Goal: Check status

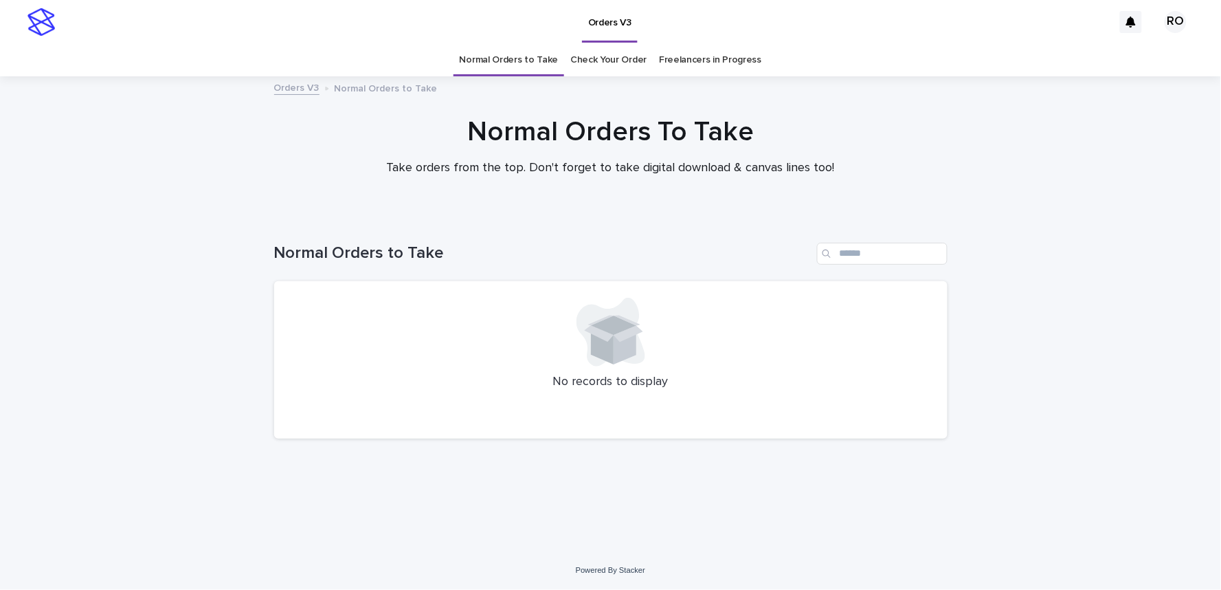
click at [616, 59] on link "Check Your Order" at bounding box center [608, 60] width 76 height 32
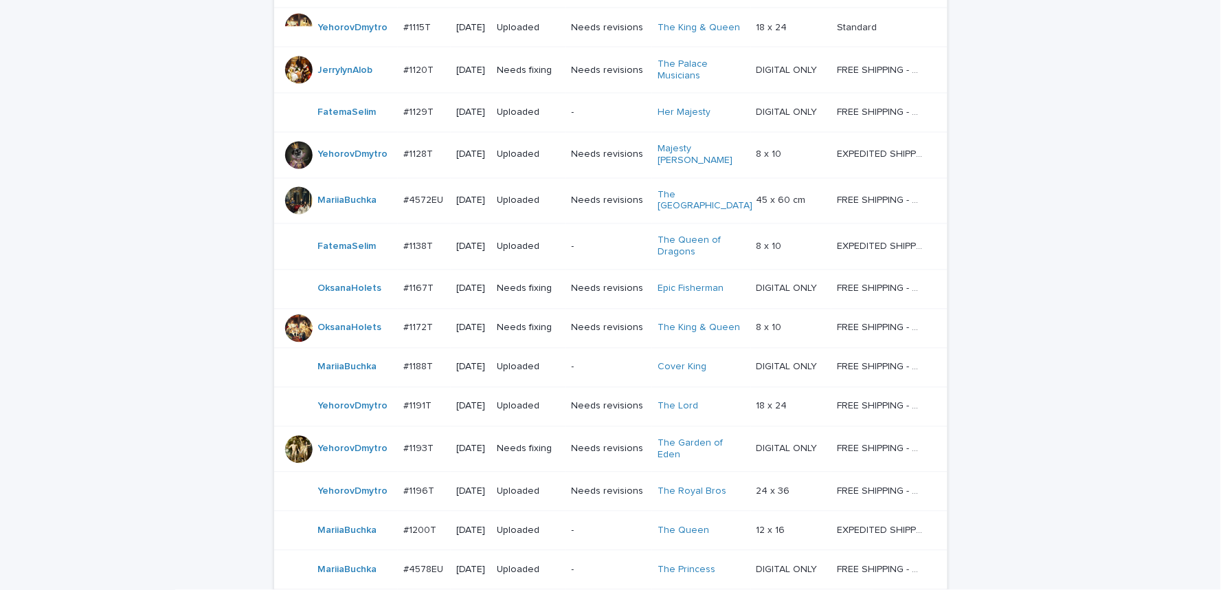
scroll to position [992, 0]
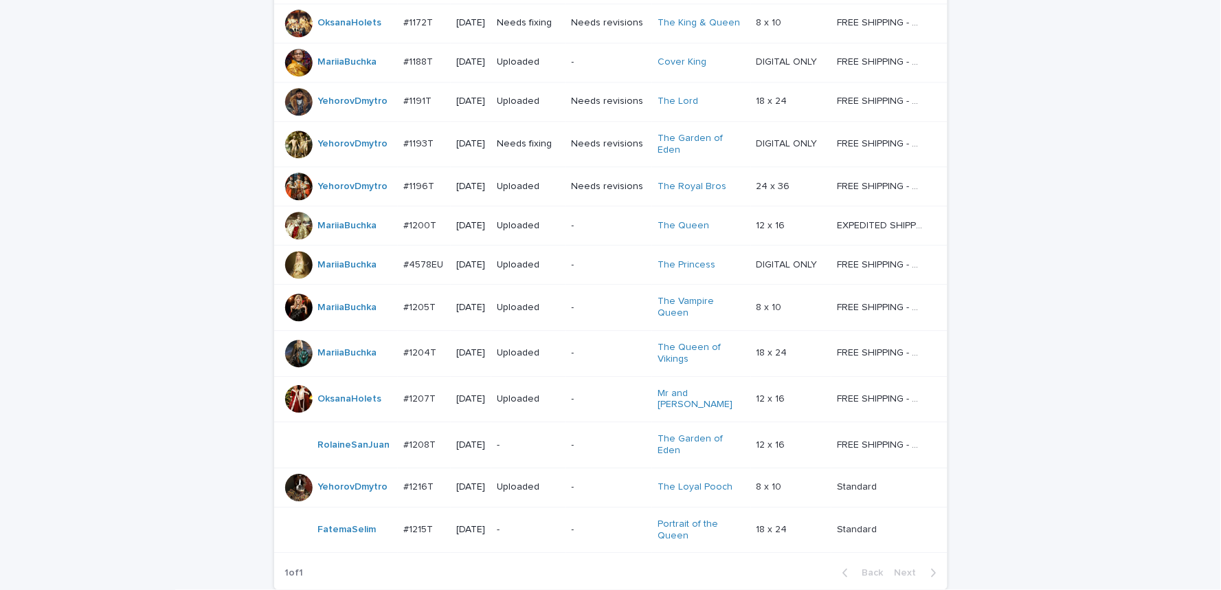
click at [289, 339] on div at bounding box center [298, 352] width 27 height 27
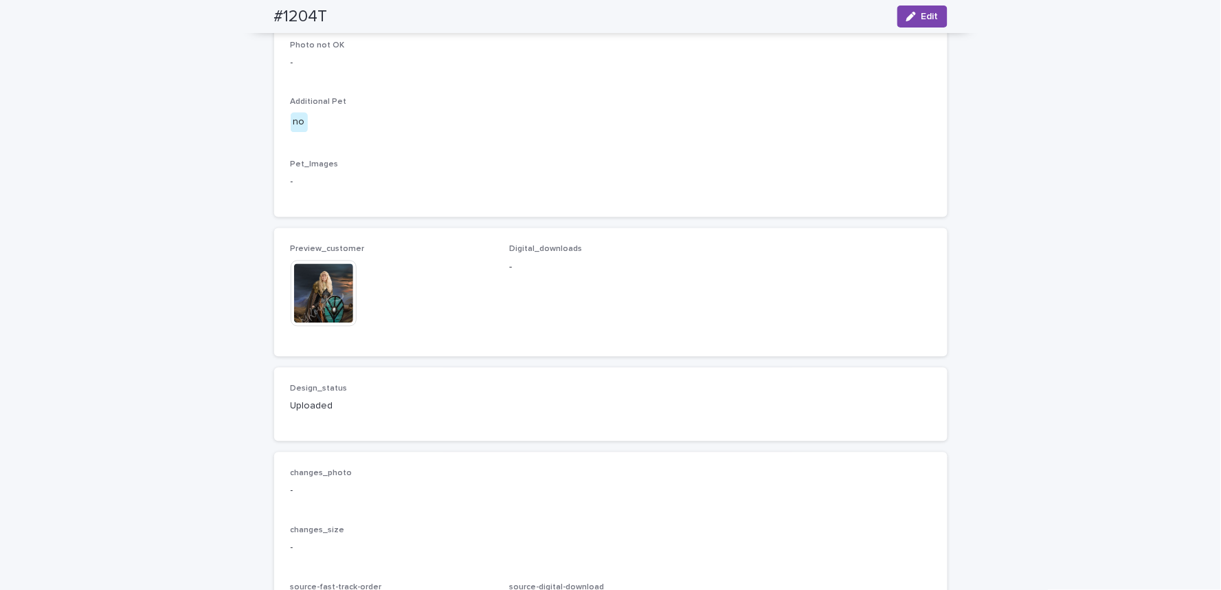
scroll to position [992, 0]
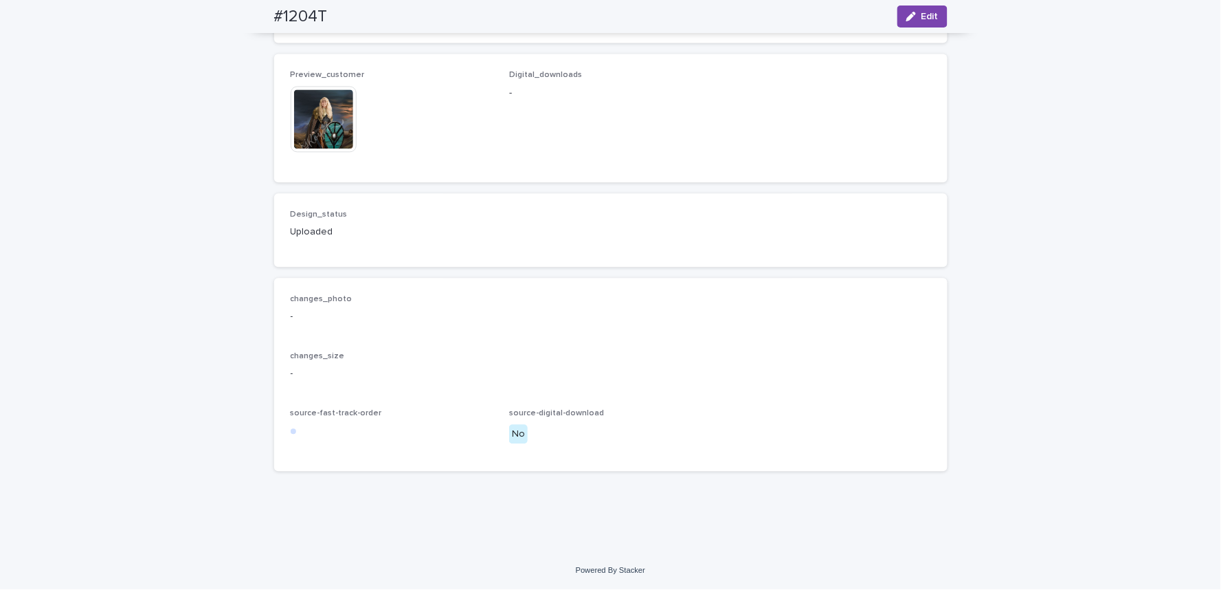
click at [316, 141] on img at bounding box center [324, 119] width 66 height 66
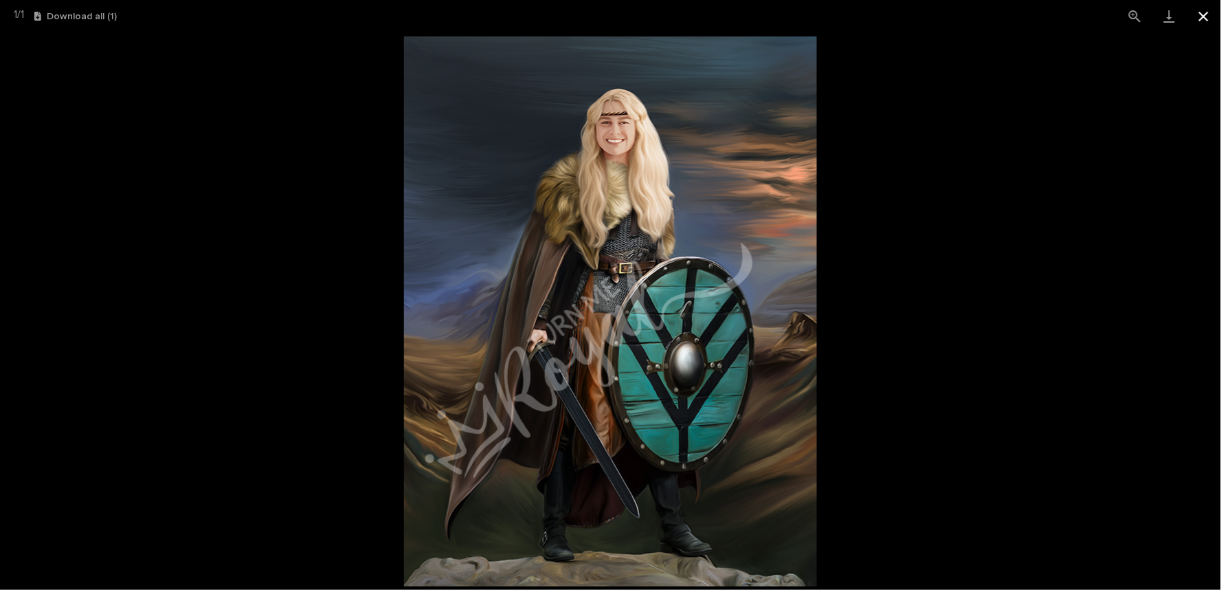
click at [1205, 14] on button "Close gallery" at bounding box center [1204, 16] width 34 height 32
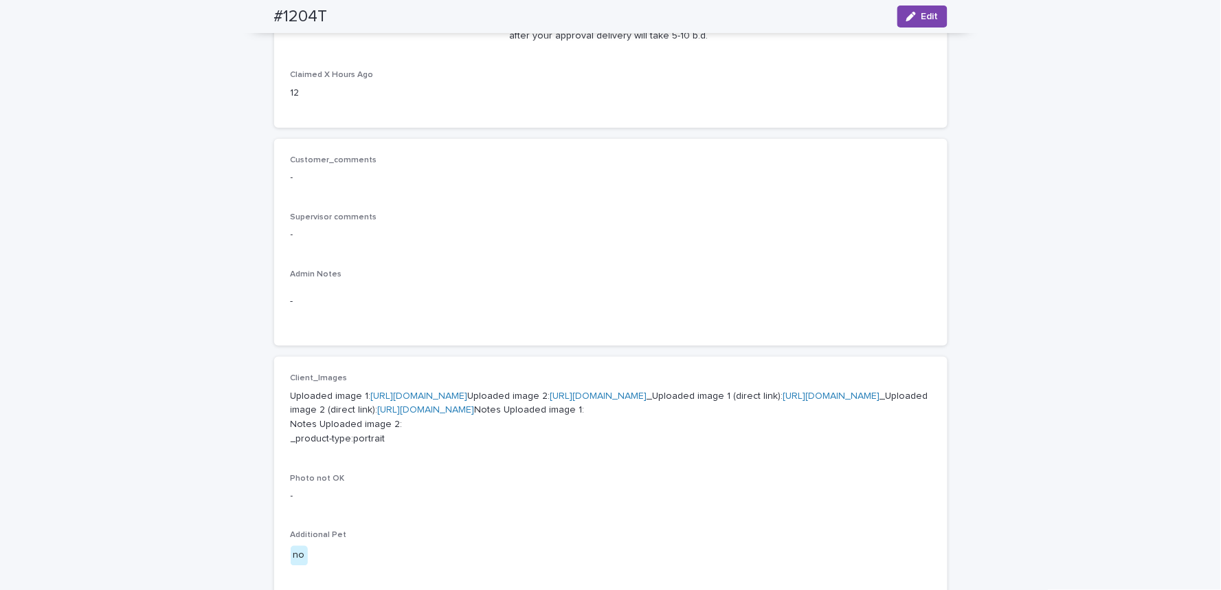
scroll to position [25, 0]
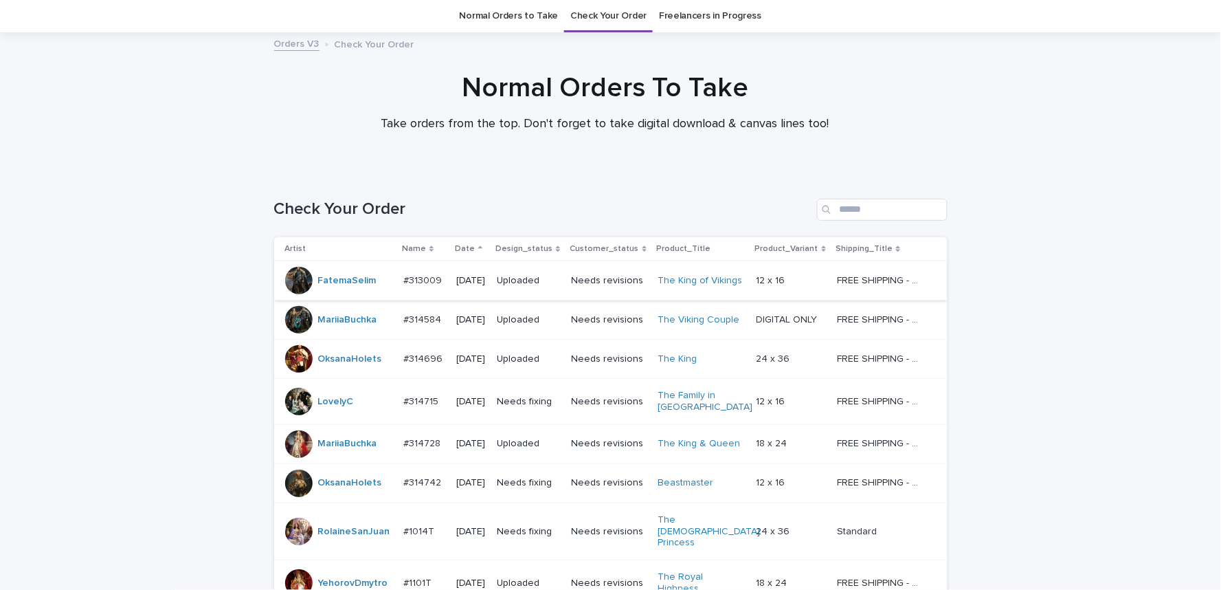
scroll to position [349, 0]
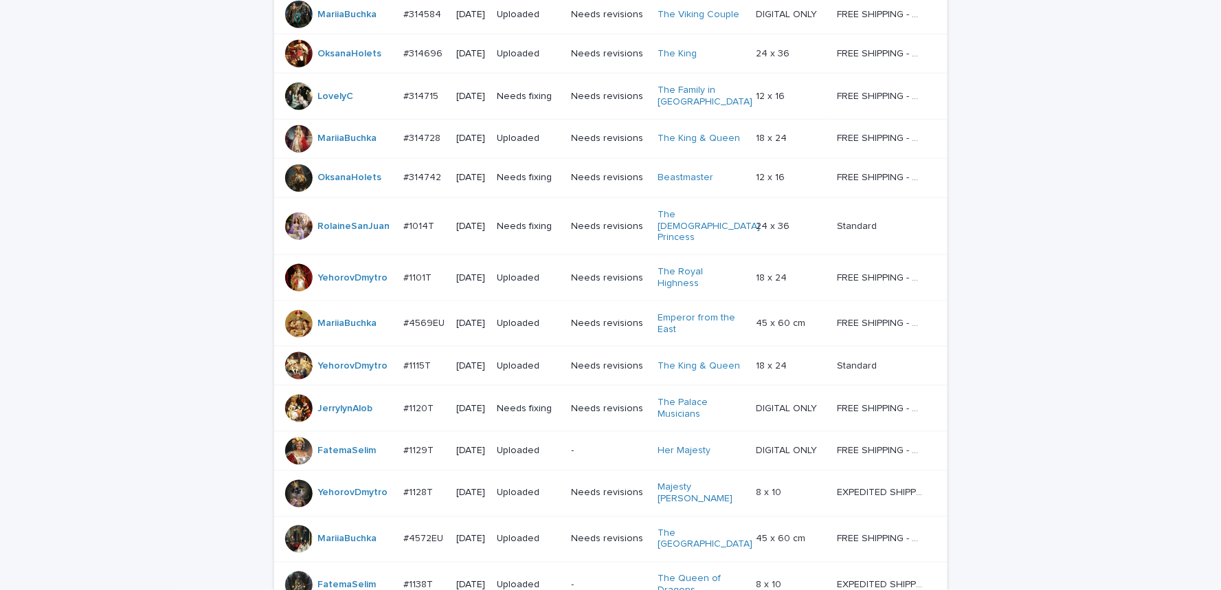
click at [290, 310] on div at bounding box center [298, 323] width 27 height 27
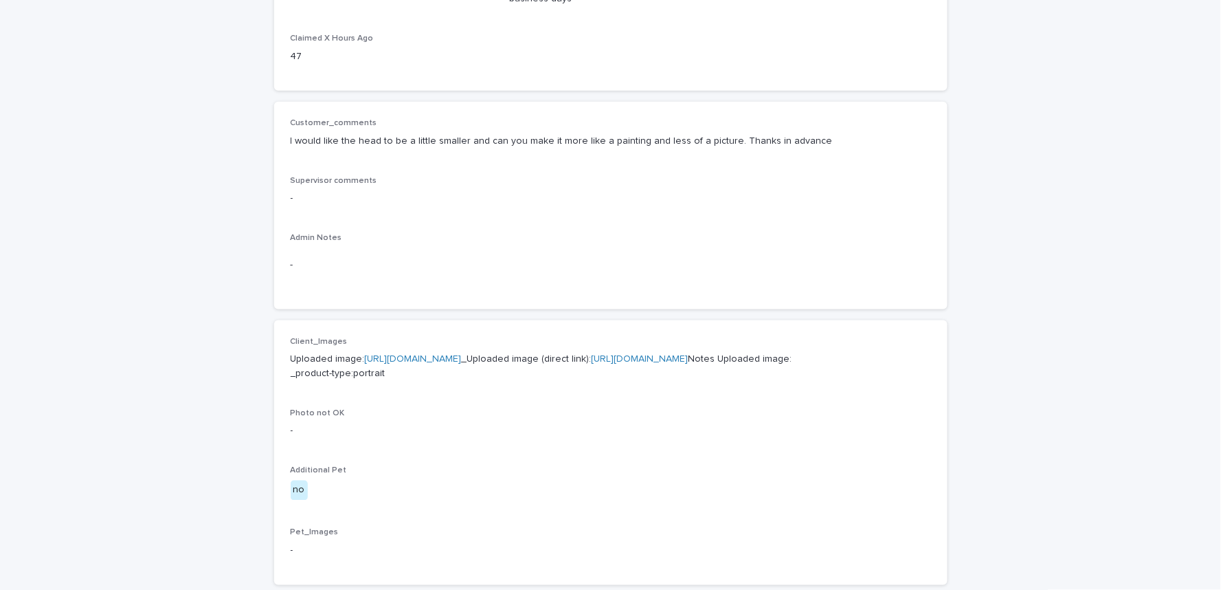
scroll to position [534, 0]
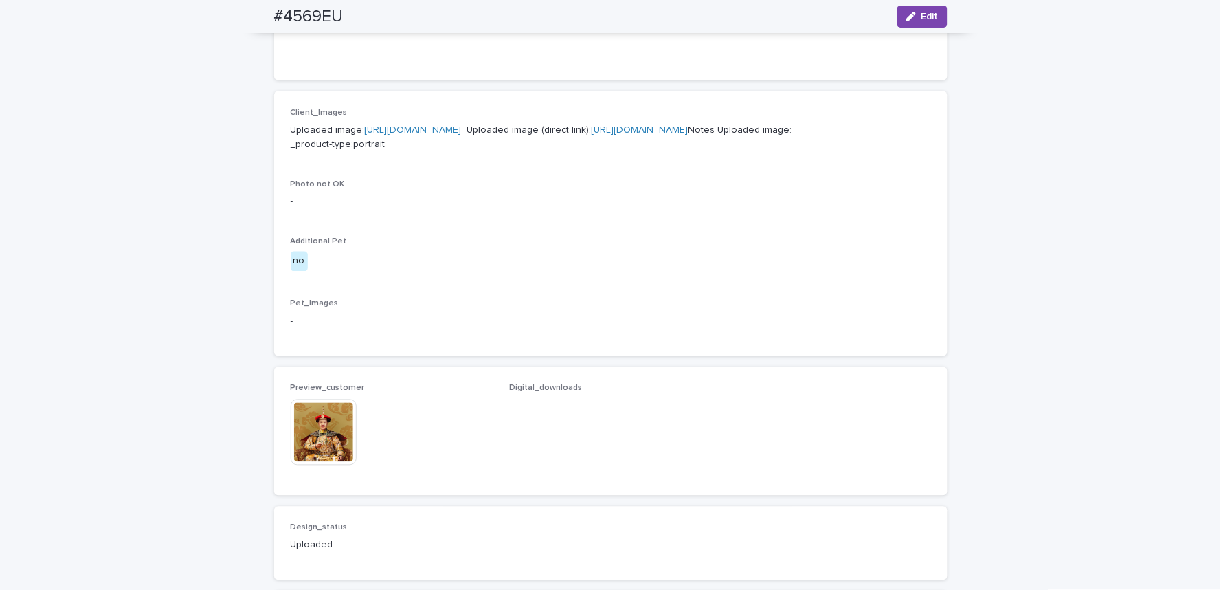
click at [320, 465] on img at bounding box center [324, 432] width 66 height 66
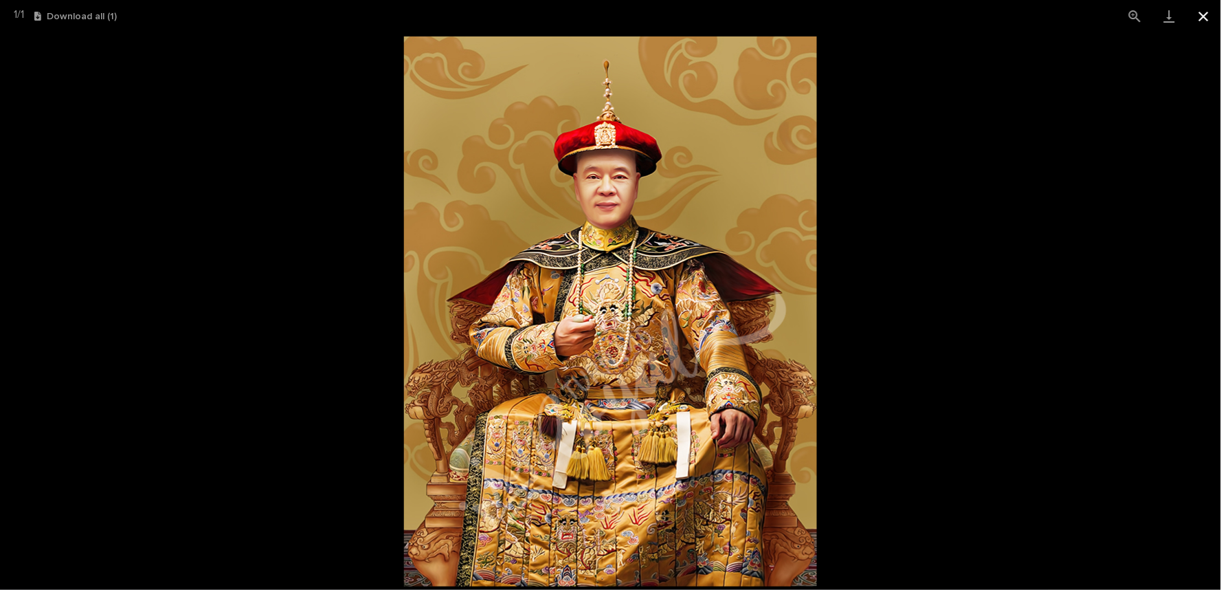
click at [1206, 15] on button "Close gallery" at bounding box center [1204, 16] width 34 height 32
